Goal: Task Accomplishment & Management: Use online tool/utility

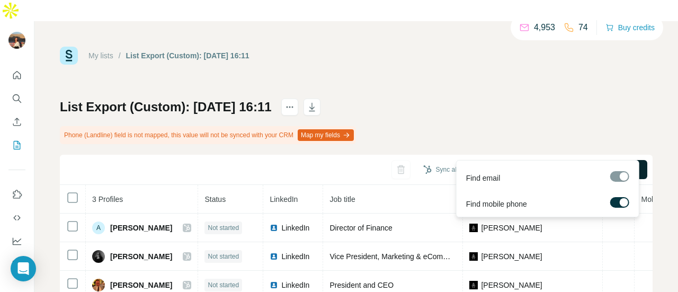
click at [551, 164] on span "Find all emails & mobiles (3)" at bounding box center [586, 169] width 93 height 11
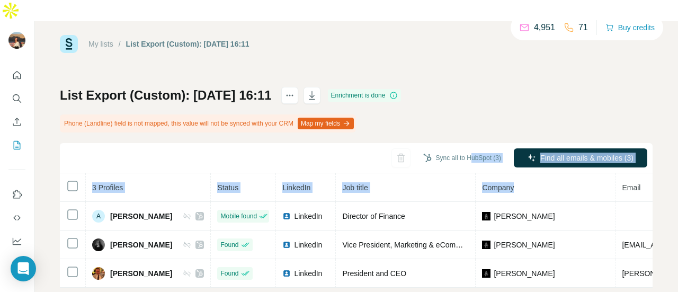
drag, startPoint x: 600, startPoint y: 171, endPoint x: 473, endPoint y: 148, distance: 129.2
click at [473, 173] on tr "3 Profiles Status LinkedIn Job title Company Email Mobile Company website Landl…" at bounding box center [580, 187] width 1040 height 29
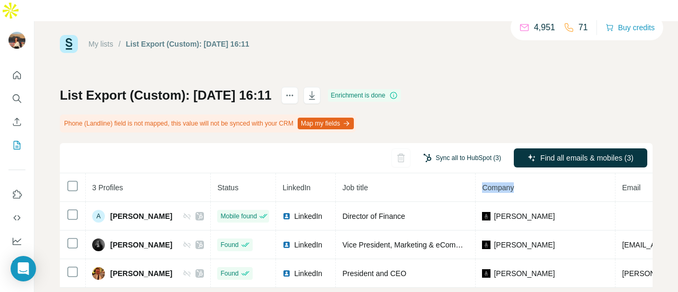
click at [447, 150] on button "Sync all to HubSpot (3)" at bounding box center [462, 158] width 93 height 16
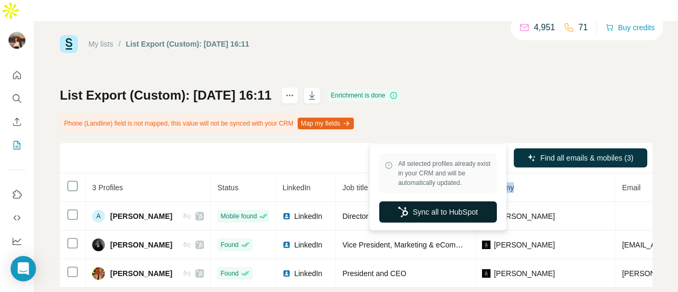
click at [415, 205] on button "Sync all to HubSpot" at bounding box center [438, 211] width 118 height 21
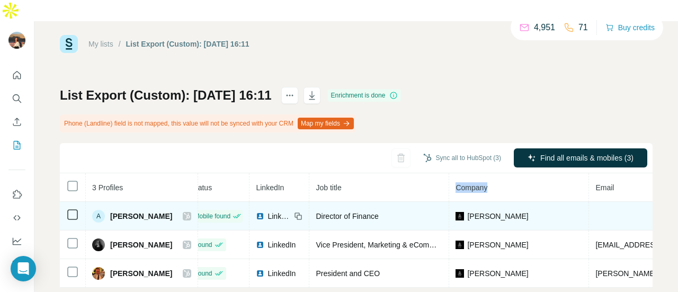
scroll to position [0, 8]
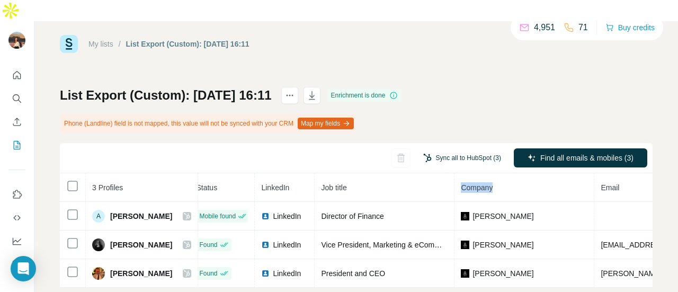
click at [442, 150] on button "Sync all to HubSpot (3)" at bounding box center [462, 158] width 93 height 16
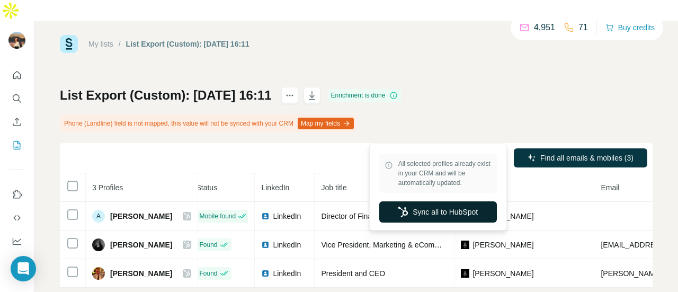
click at [420, 206] on button "Sync all to HubSpot" at bounding box center [438, 211] width 118 height 21
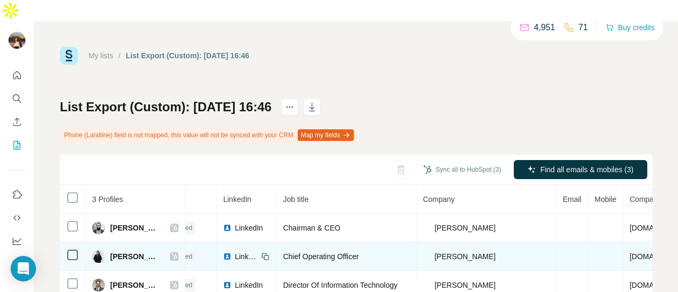
scroll to position [0, 34]
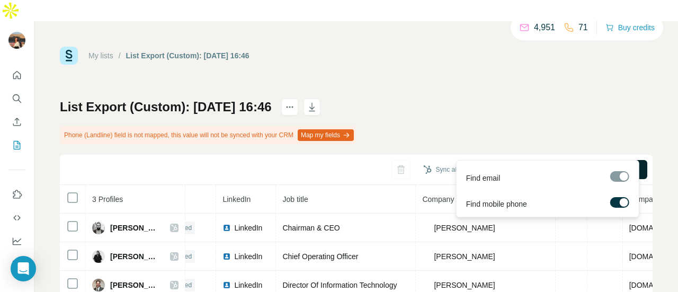
click at [550, 164] on span "Find all emails & mobiles (3)" at bounding box center [586, 169] width 93 height 11
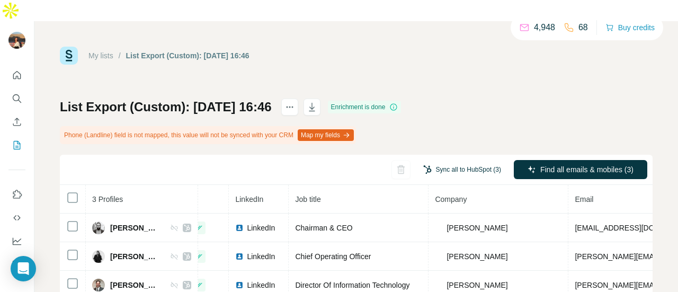
click at [443, 162] on button "Sync all to HubSpot (3)" at bounding box center [462, 170] width 93 height 16
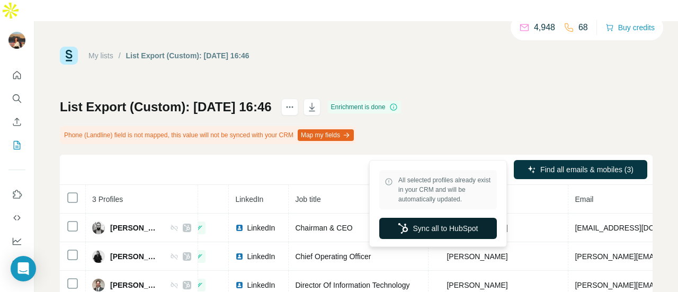
click at [420, 235] on button "Sync all to HubSpot" at bounding box center [438, 228] width 118 height 21
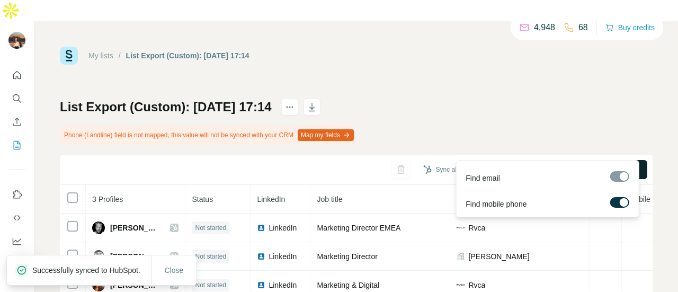
click at [532, 160] on button "Find all emails & mobiles (3)" at bounding box center [580, 169] width 133 height 19
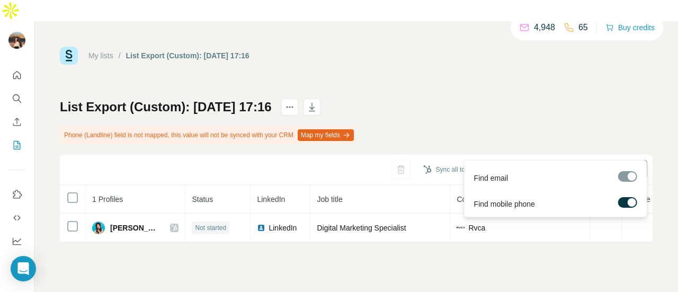
drag, startPoint x: 548, startPoint y: 150, endPoint x: 566, endPoint y: 151, distance: 18.0
click at [566, 164] on span "Find all emails & mobiles (1)" at bounding box center [586, 169] width 93 height 11
